Goal: Task Accomplishment & Management: Complete application form

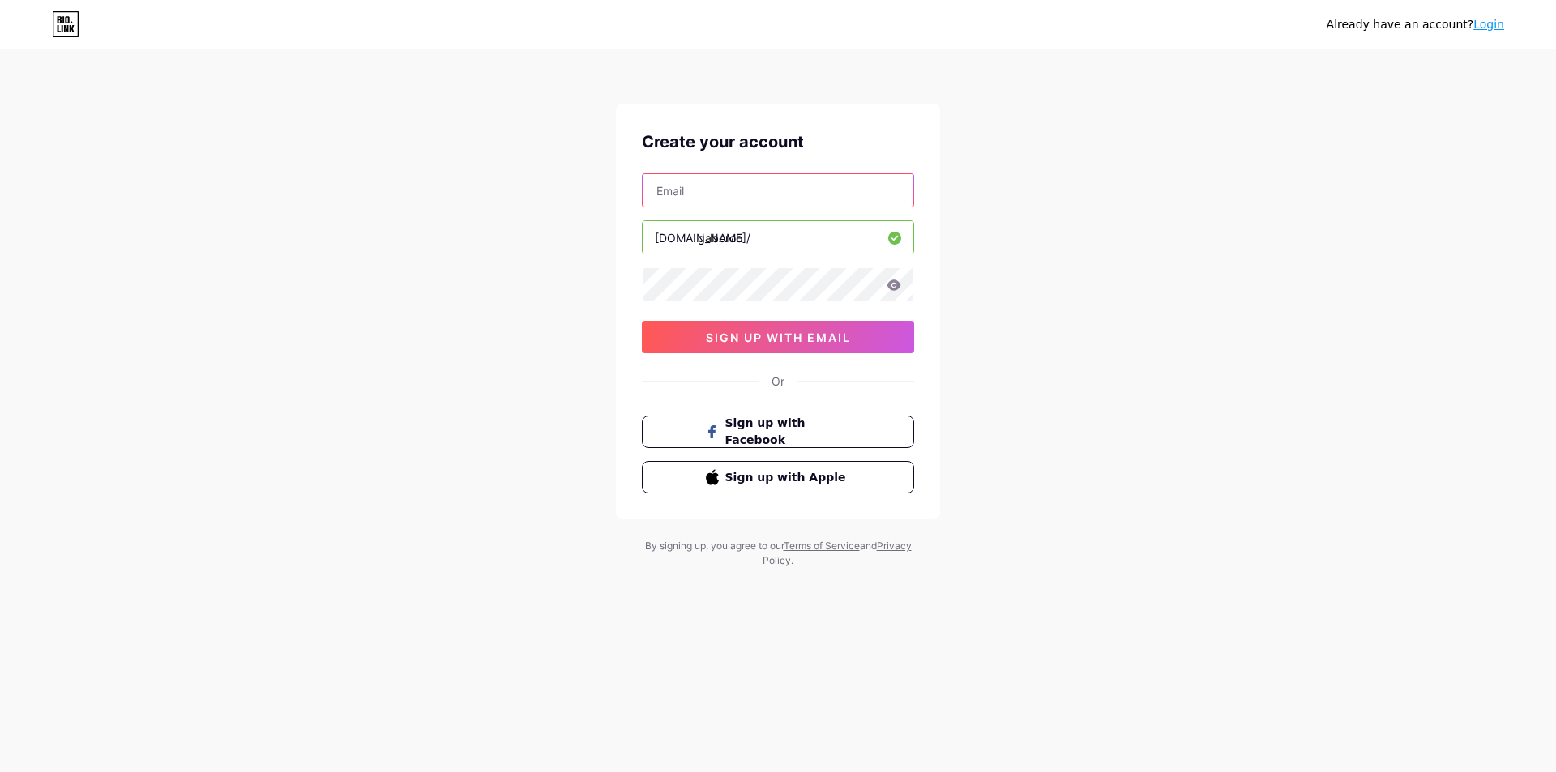
click at [761, 178] on input "text" at bounding box center [778, 190] width 271 height 32
type input "[EMAIL_ADDRESS][DOMAIN_NAME]"
click at [763, 358] on div "Create your account [EMAIL_ADDRESS][DOMAIN_NAME] [DOMAIN_NAME]/ gaboroo 0cAFcWe…" at bounding box center [778, 312] width 324 height 416
click at [772, 340] on span "sign up with email" at bounding box center [778, 338] width 145 height 14
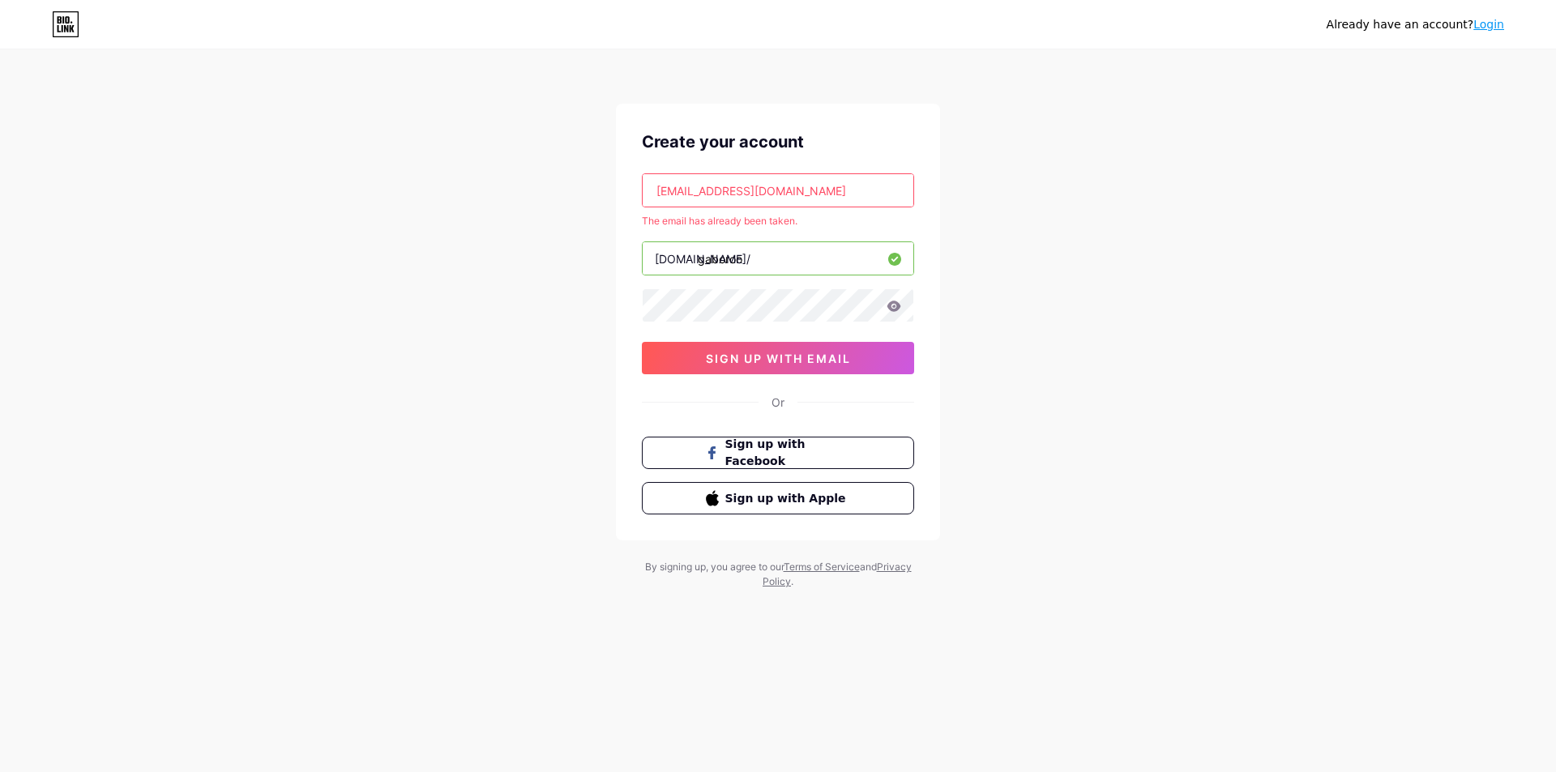
drag, startPoint x: 820, startPoint y: 194, endPoint x: 822, endPoint y: 209, distance: 15.5
click at [820, 194] on input "[EMAIL_ADDRESS][DOMAIN_NAME]" at bounding box center [778, 190] width 271 height 32
click at [670, 263] on div "[DOMAIN_NAME]/" at bounding box center [703, 258] width 96 height 17
drag, startPoint x: 760, startPoint y: 263, endPoint x: 702, endPoint y: 273, distance: 59.2
click at [702, 273] on input "gaboroo" at bounding box center [778, 258] width 271 height 32
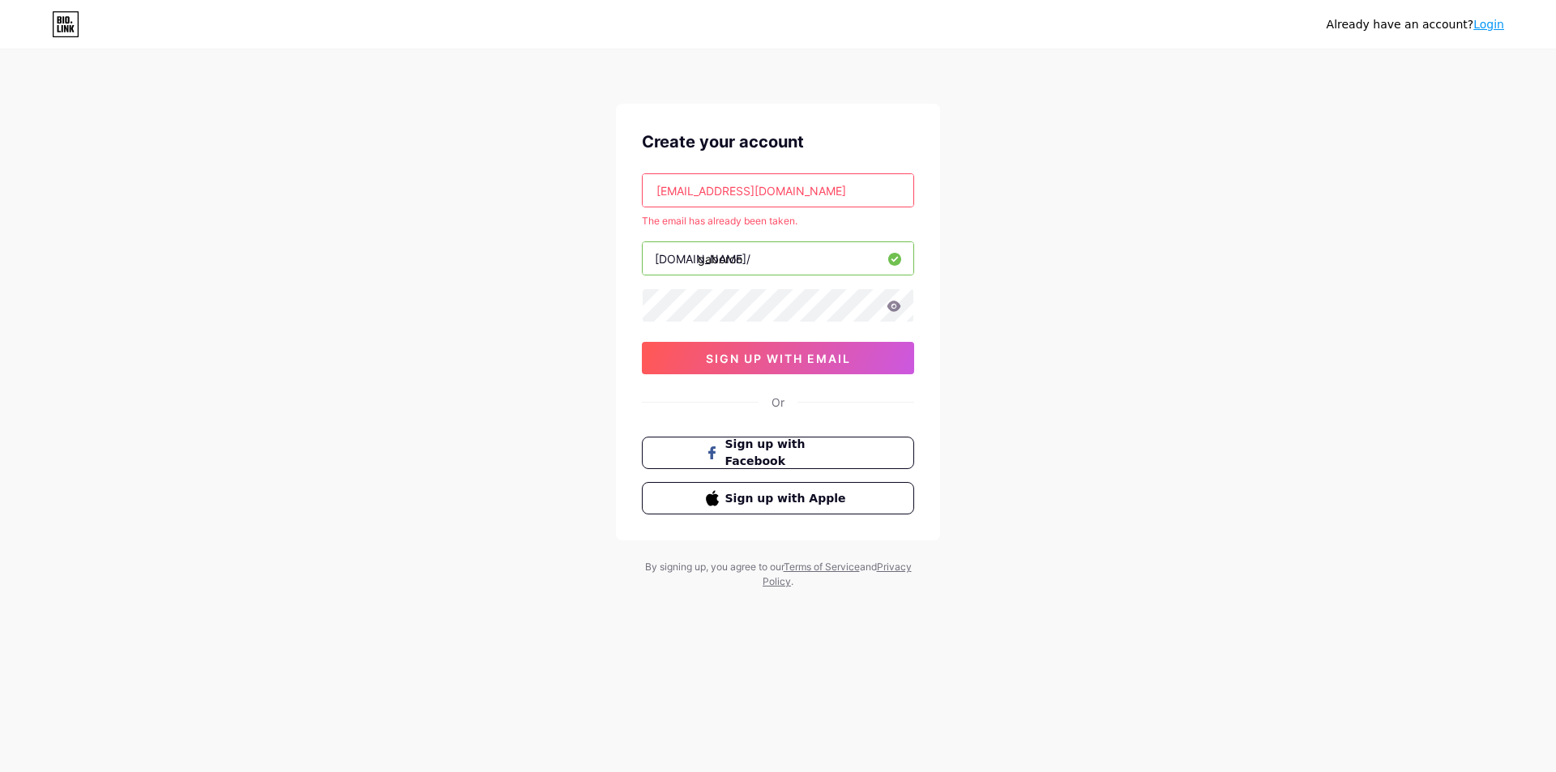
type input "g"
type input "faki13"
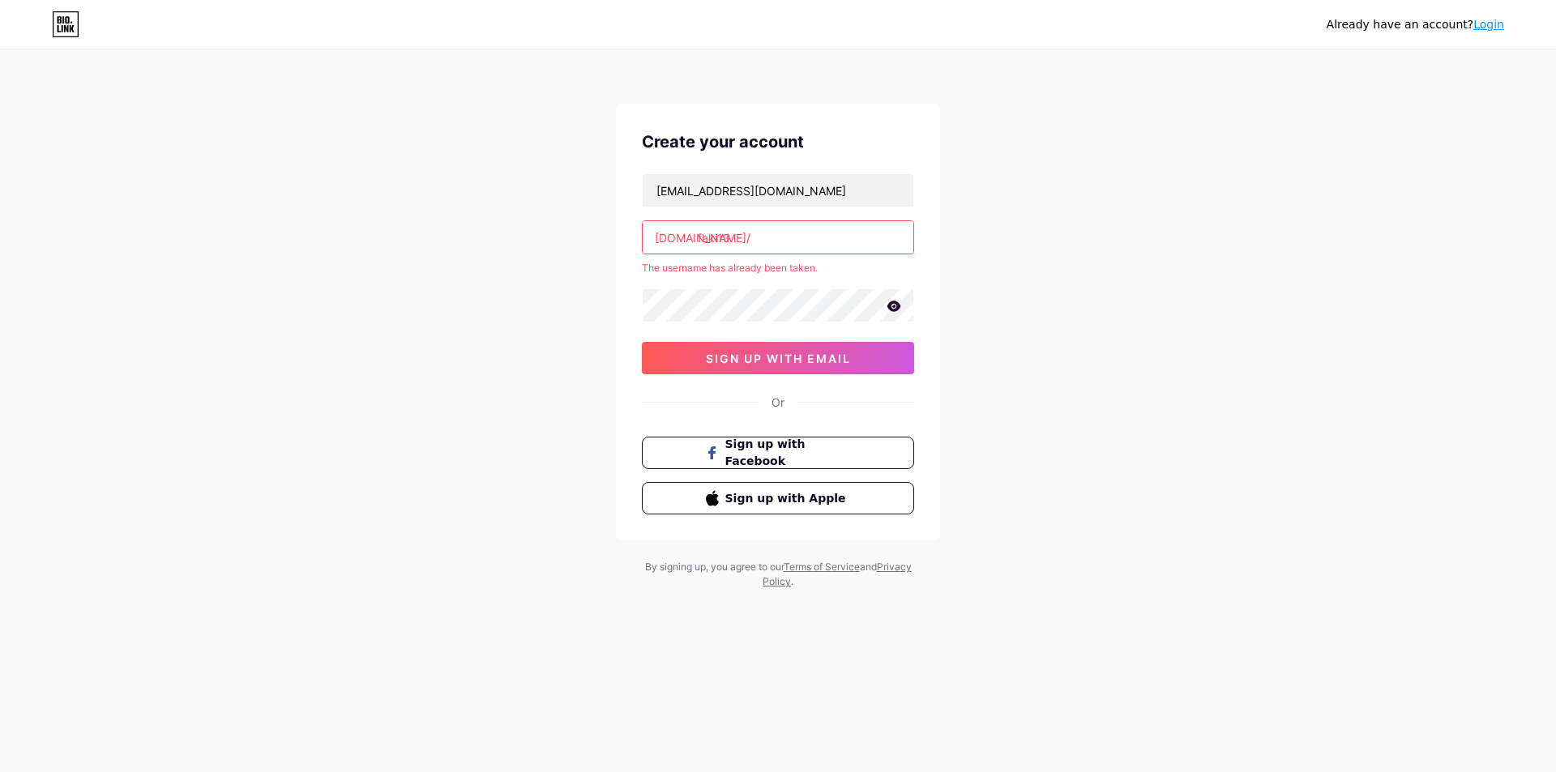
click at [762, 255] on div "[EMAIL_ADDRESS][DOMAIN_NAME] [DOMAIN_NAME]/ faki13 The username has already bee…" at bounding box center [778, 273] width 272 height 201
click at [771, 248] on input "faki13" at bounding box center [778, 237] width 271 height 32
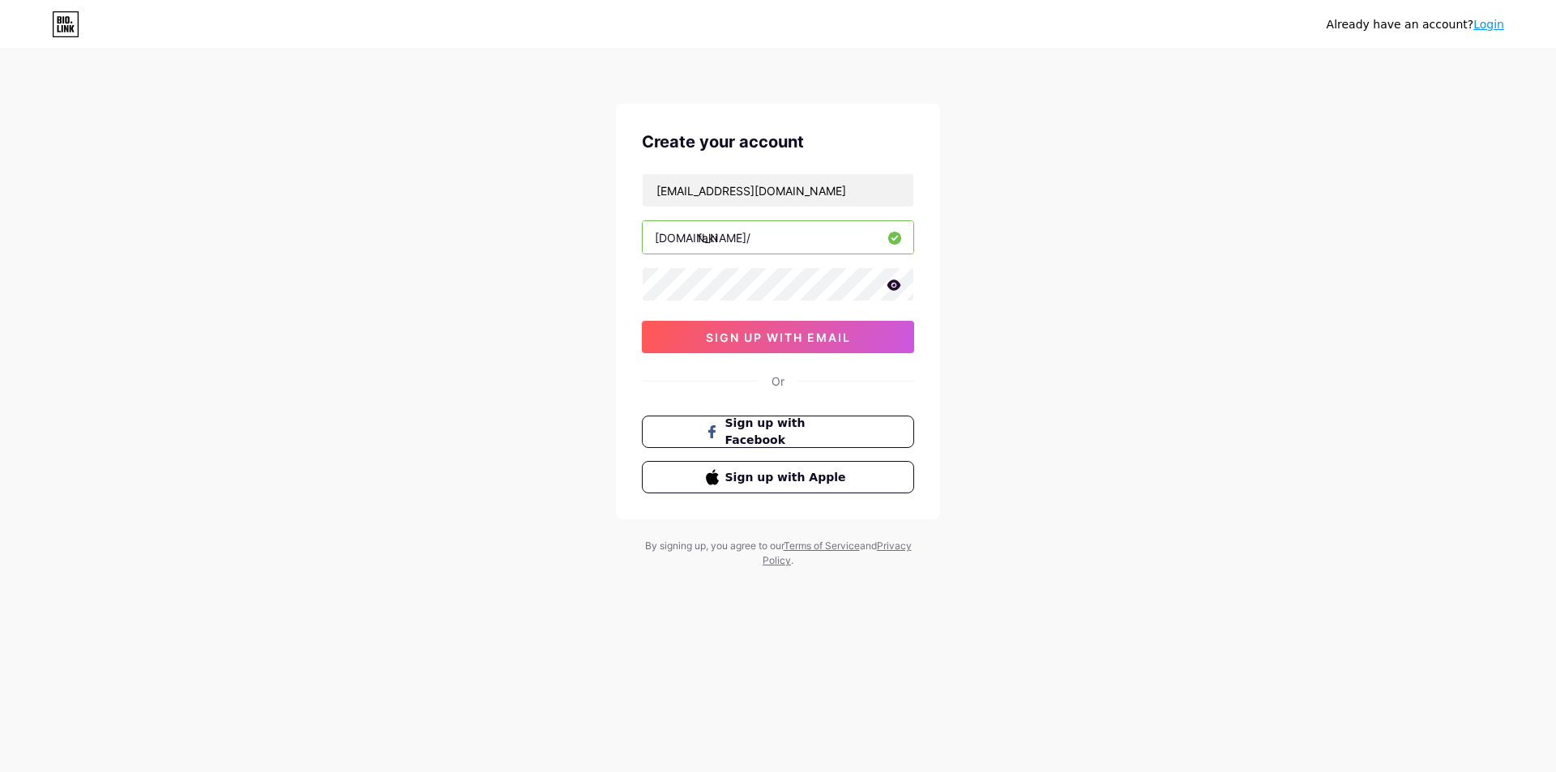
type input "faki"
click at [781, 364] on div "Create your account [EMAIL_ADDRESS][DOMAIN_NAME] [DOMAIN_NAME]/ faki 0cAFcWeA48…" at bounding box center [778, 312] width 324 height 416
click at [801, 342] on span "sign up with email" at bounding box center [778, 338] width 145 height 14
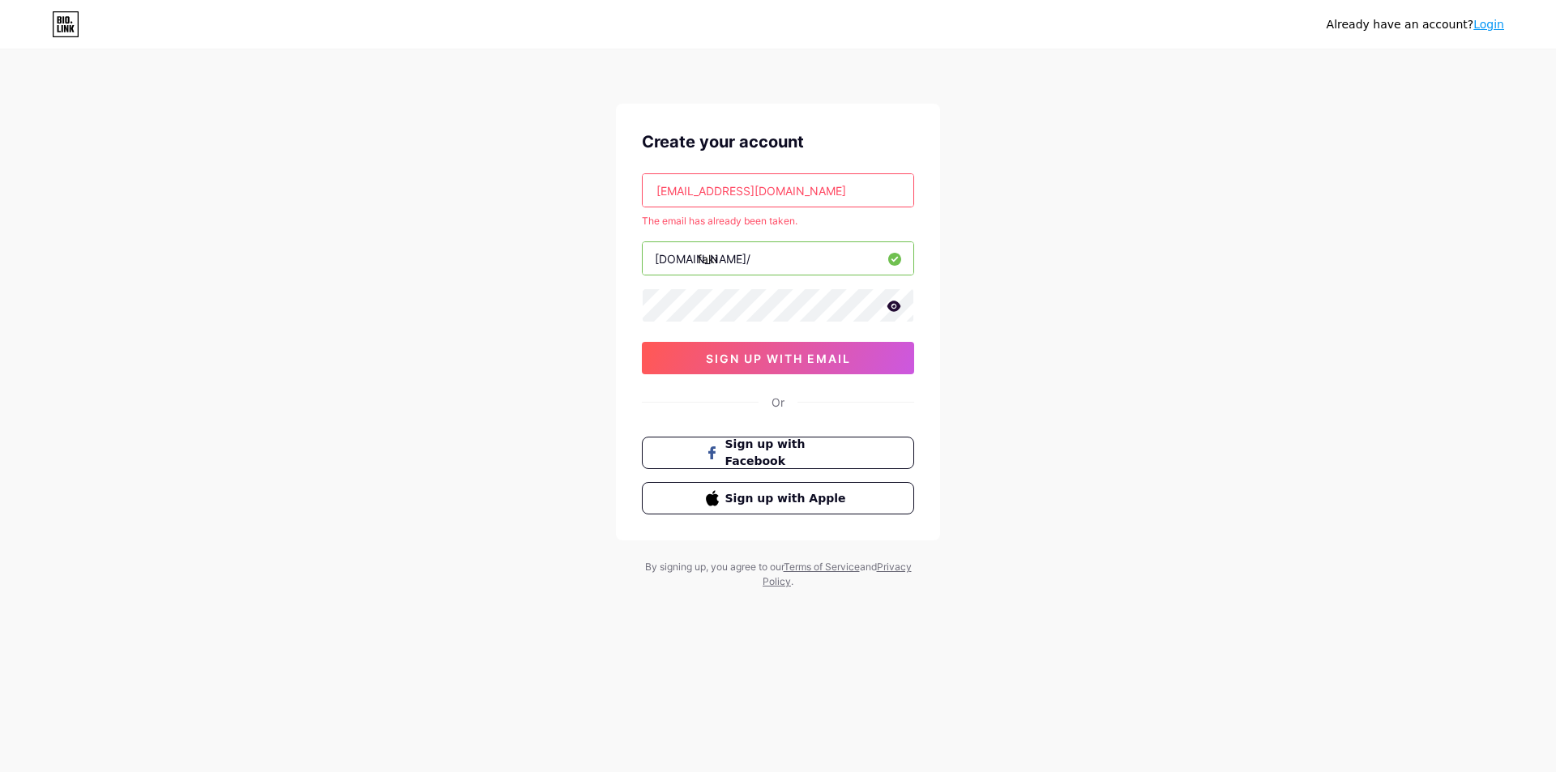
click at [837, 186] on input "[EMAIL_ADDRESS][DOMAIN_NAME]" at bounding box center [778, 190] width 271 height 32
